Goal: Navigation & Orientation: Find specific page/section

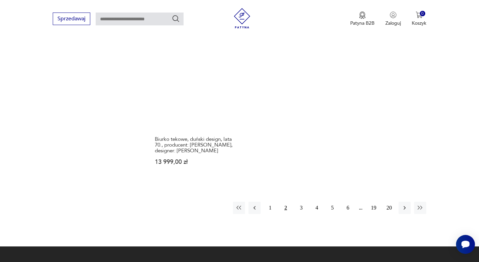
scroll to position [970, 0]
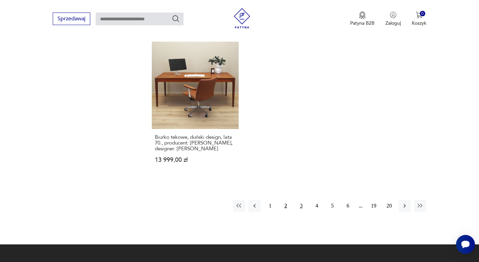
click at [300, 200] on button "3" at bounding box center [301, 206] width 12 height 12
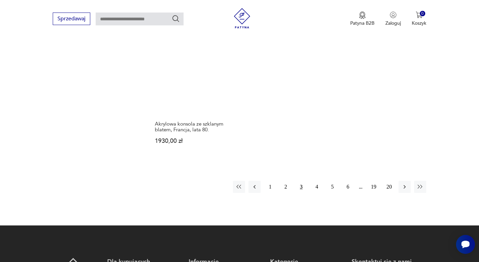
scroll to position [1006, 0]
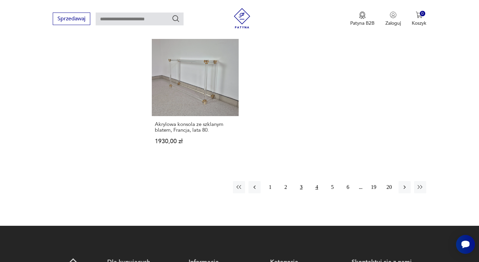
click at [317, 181] on button "4" at bounding box center [317, 187] width 12 height 12
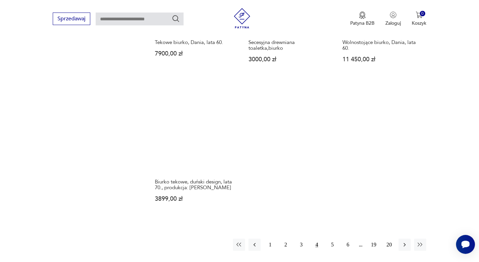
scroll to position [932, 0]
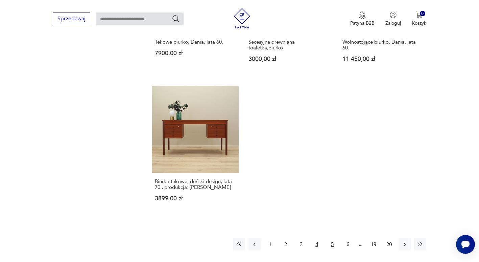
click at [330, 238] on button "5" at bounding box center [333, 244] width 12 height 12
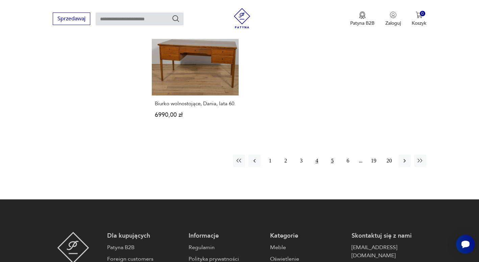
scroll to position [1024, 0]
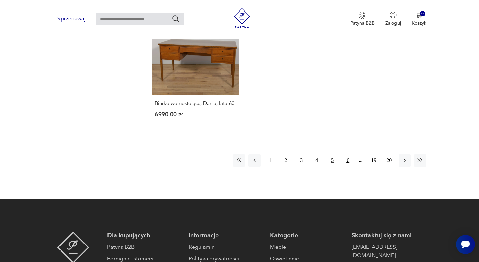
click at [350, 154] on button "6" at bounding box center [348, 160] width 12 height 12
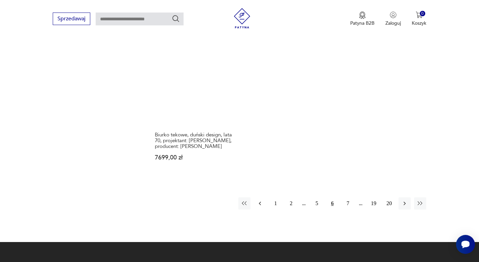
scroll to position [1001, 0]
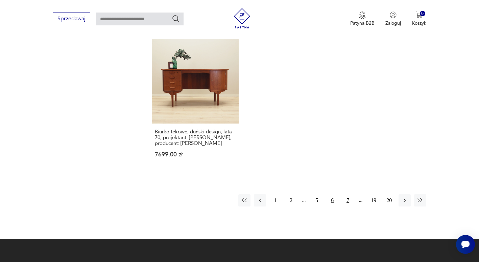
click at [349, 194] on button "7" at bounding box center [348, 200] width 12 height 12
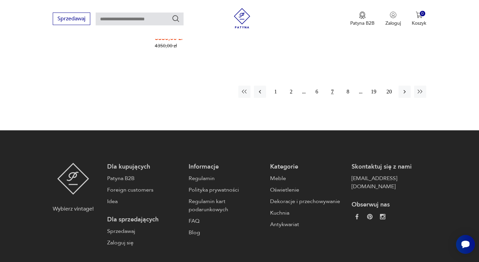
scroll to position [1117, 0]
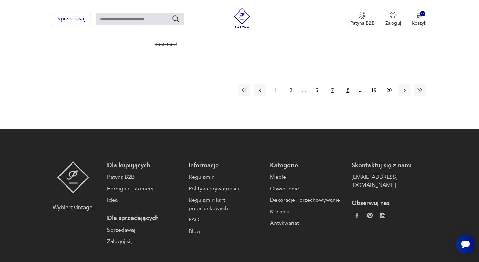
click at [347, 87] on button "8" at bounding box center [348, 90] width 12 height 12
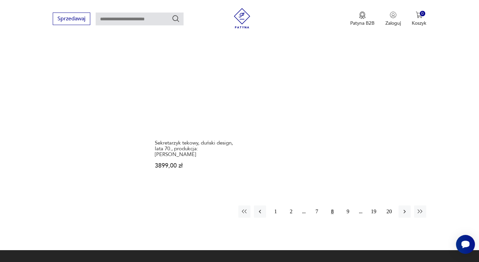
scroll to position [982, 0]
